Goal: Information Seeking & Learning: Learn about a topic

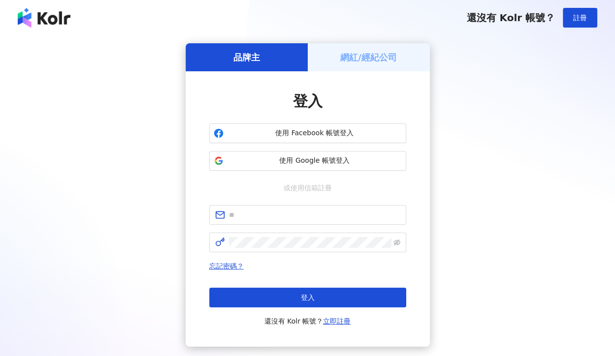
click at [336, 165] on span "使用 Google 帳號登入" at bounding box center [314, 161] width 174 height 10
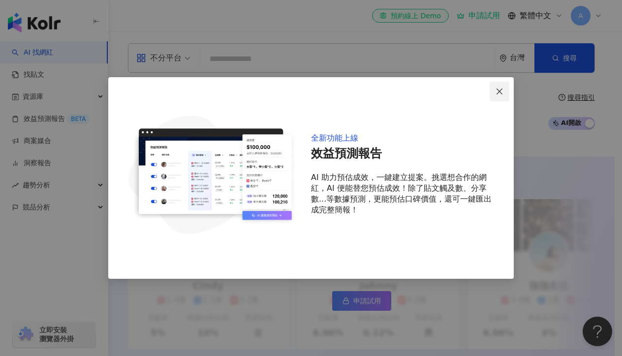
click at [500, 86] on button "Close" at bounding box center [500, 92] width 20 height 20
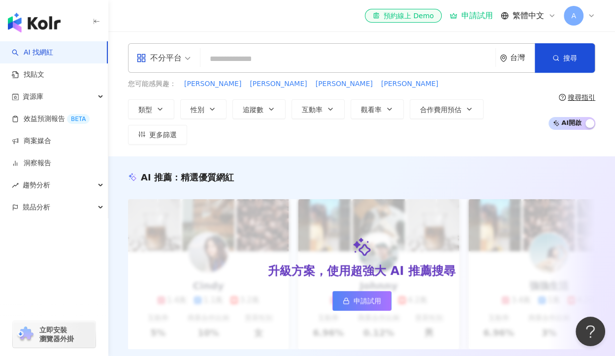
click at [303, 47] on div "不分平台 台灣 搜尋" at bounding box center [361, 58] width 467 height 30
click at [303, 55] on input "search" at bounding box center [347, 59] width 287 height 19
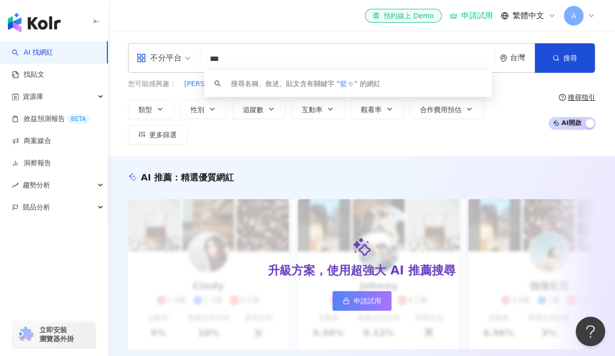
type input "**"
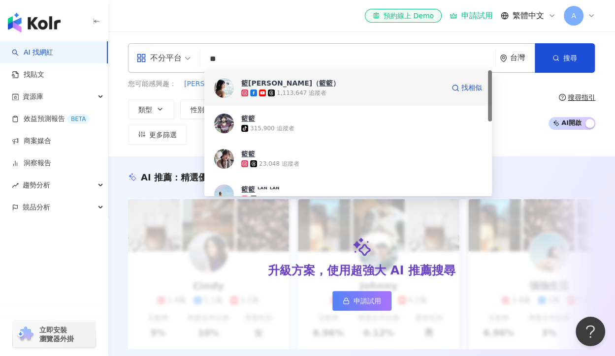
click at [327, 87] on span "籃靖玟（籃籃）" at bounding box center [342, 83] width 203 height 10
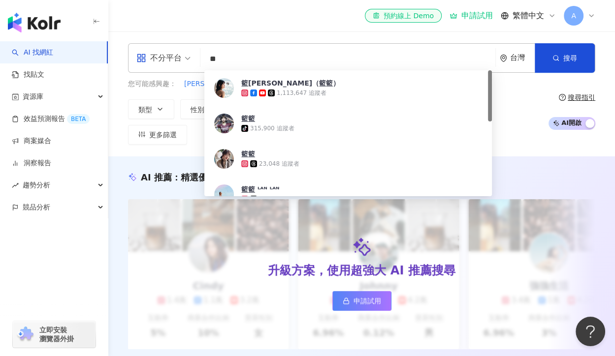
type input "**"
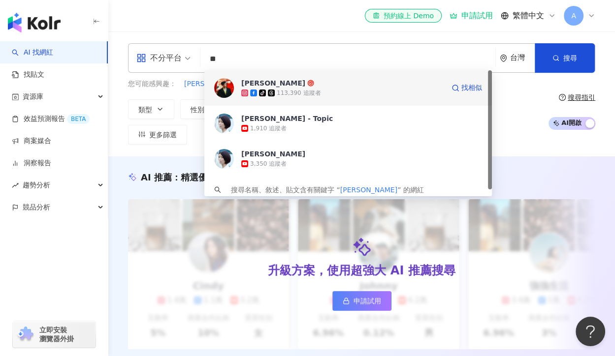
click at [290, 75] on div "Vito夏浦洋 tiktok-icon 113,390 追蹤者 找相似" at bounding box center [347, 87] width 287 height 35
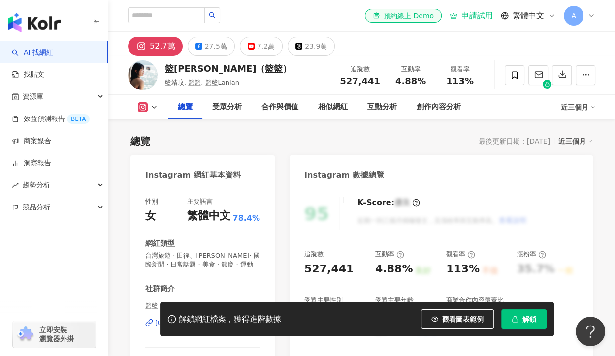
scroll to position [98, 0]
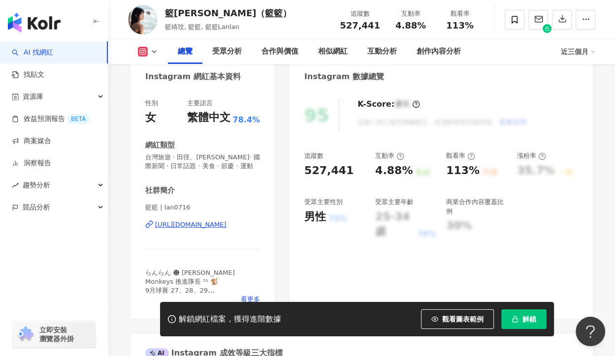
click at [458, 315] on span "觀看圖表範例" at bounding box center [462, 319] width 41 height 8
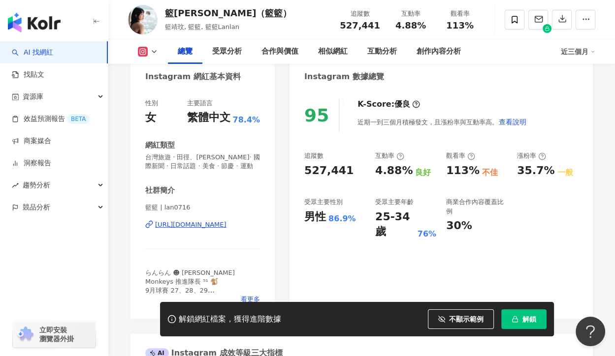
scroll to position [0, 0]
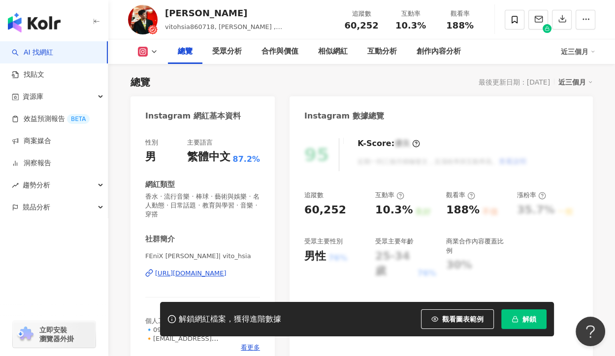
scroll to position [98, 0]
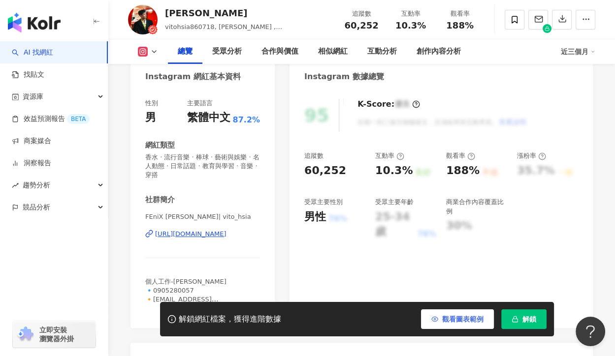
click at [465, 312] on button "觀看圖表範例" at bounding box center [457, 320] width 73 height 20
